Goal: Task Accomplishment & Management: Complete application form

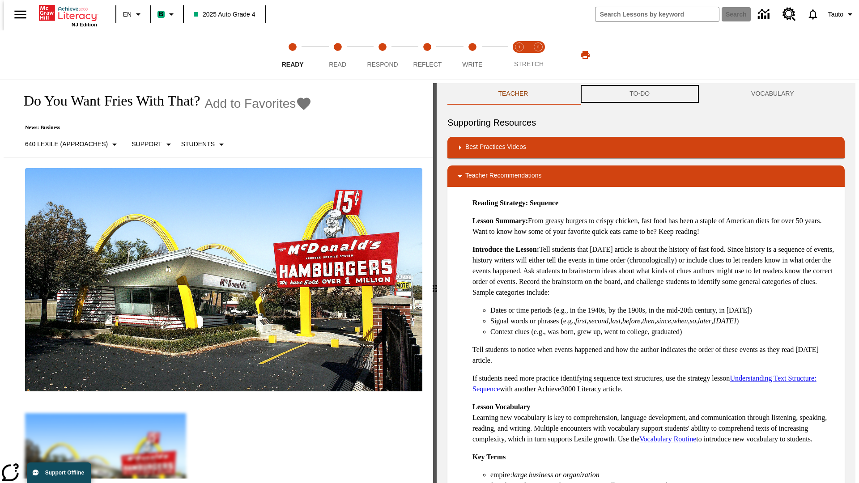
click at [640, 94] on button "TO-DO" at bounding box center [640, 93] width 122 height 21
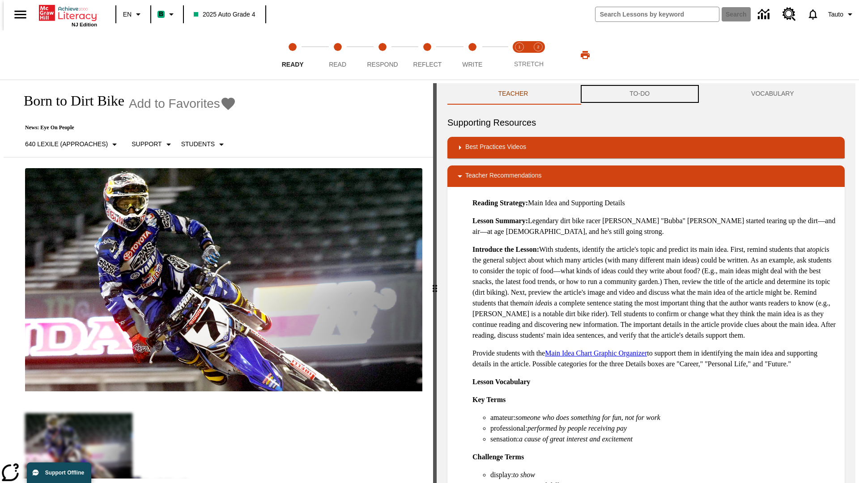
click at [640, 94] on button "TO-DO" at bounding box center [640, 93] width 122 height 21
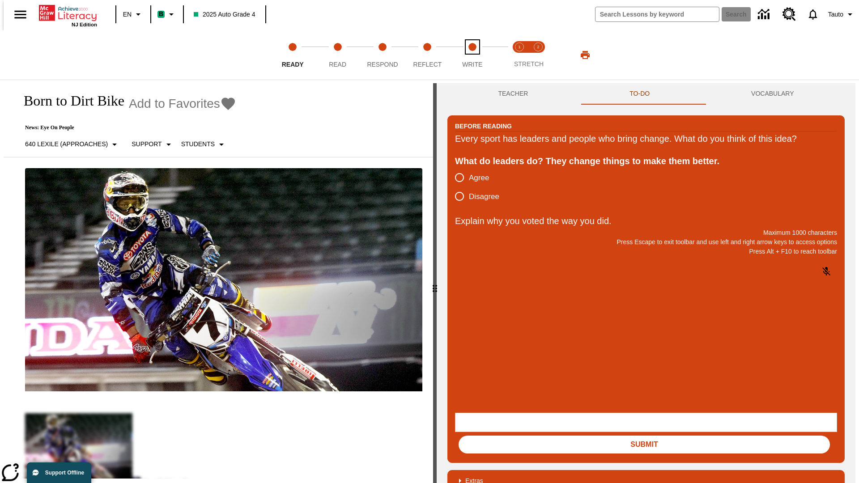
click at [472, 55] on span "Write" at bounding box center [472, 61] width 20 height 16
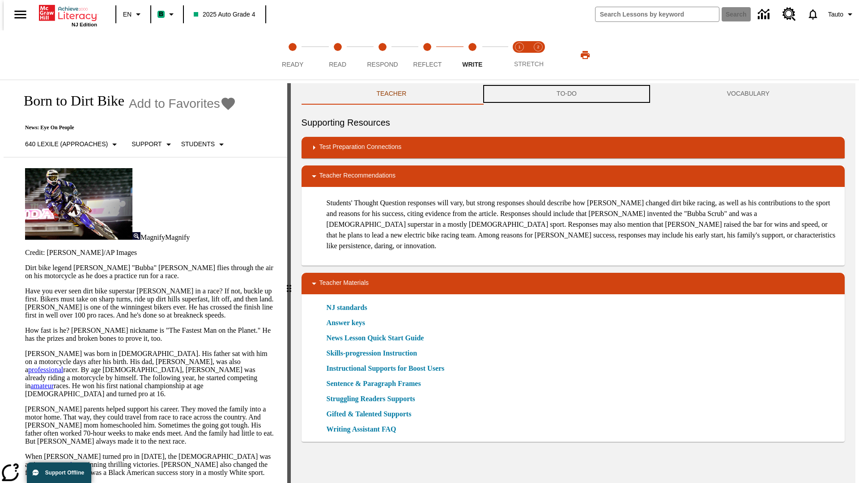
scroll to position [0, 0]
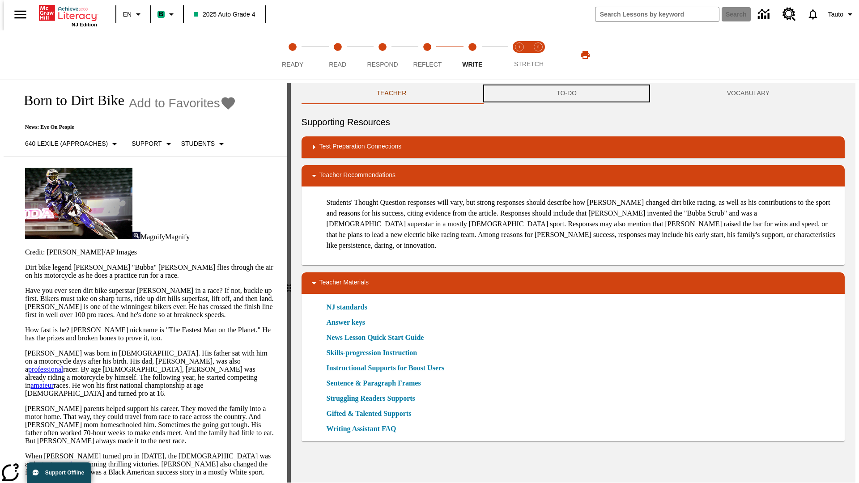
click at [567, 94] on button "TO-DO" at bounding box center [567, 93] width 171 height 21
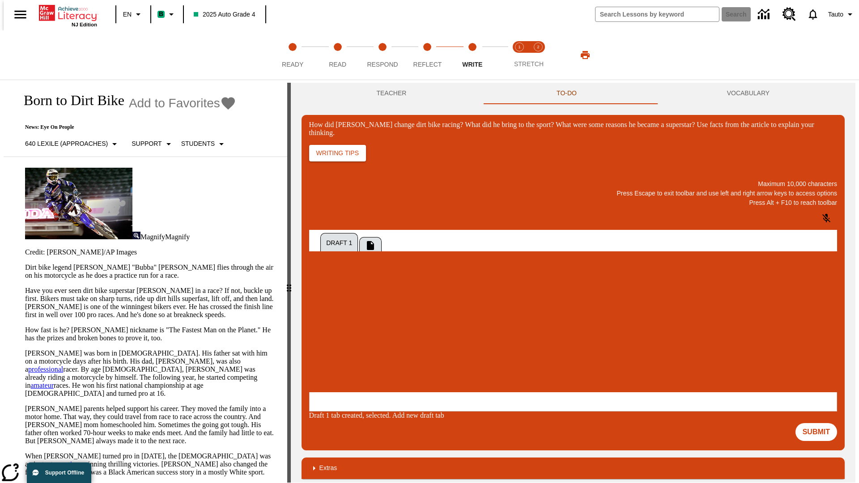
scroll to position [0, 0]
click at [328, 299] on span "Copy" at bounding box center [320, 302] width 15 height 7
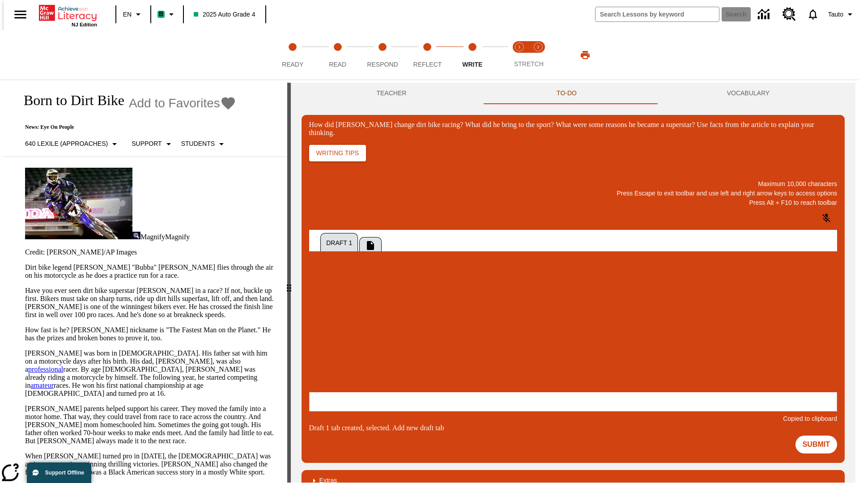
click at [440, 334] on p "How did Stewart change dirt bike racing? What did he bring to the sport? What w…" at bounding box center [375, 333] width 127 height 8
